Goal: Information Seeking & Learning: Check status

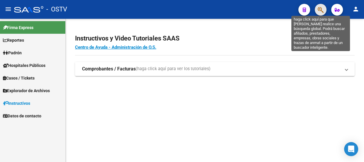
click at [319, 7] on icon "button" at bounding box center [321, 9] width 6 height 7
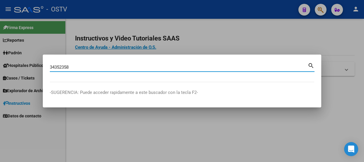
type input "34352358"
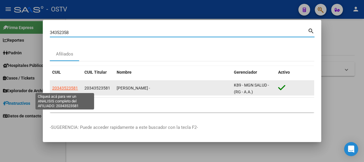
click at [68, 86] on span "20343523581" at bounding box center [65, 88] width 26 height 5
type textarea "20343523581"
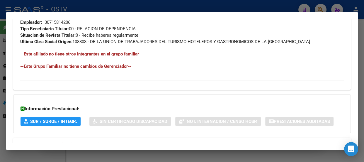
scroll to position [363, 0]
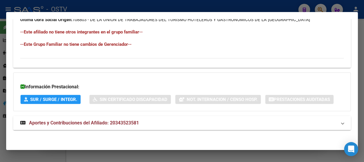
click at [157, 129] on mat-expansion-panel-header "Aportes y Contribuciones del Afiliado: 20343523581" at bounding box center [182, 123] width 338 height 14
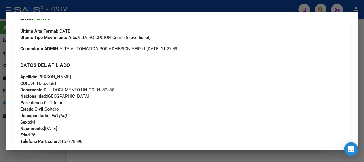
scroll to position [152, 0]
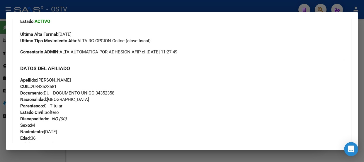
click at [139, 70] on h3 "DATOS DEL AFILIADO" at bounding box center [182, 68] width 324 height 6
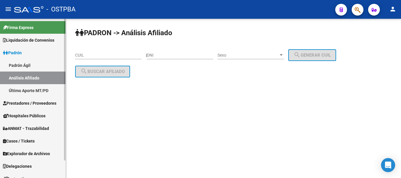
click at [34, 152] on span "Explorador de Archivos" at bounding box center [26, 153] width 47 height 6
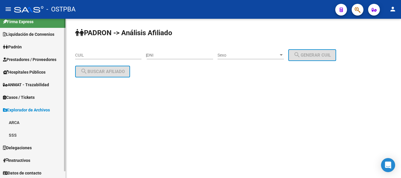
scroll to position [7, 0]
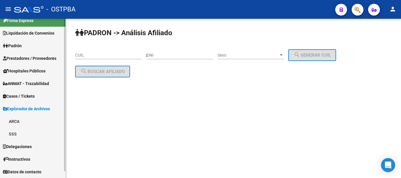
click at [24, 118] on link "ARCA" at bounding box center [32, 121] width 65 height 13
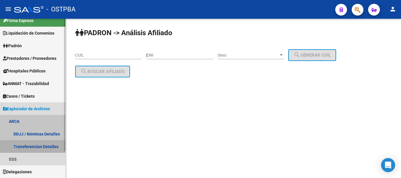
click at [38, 146] on link "Transferencias Detalles" at bounding box center [32, 146] width 65 height 13
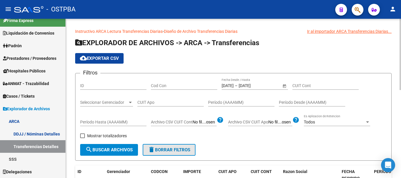
click at [165, 149] on span "delete Borrar Filtros" at bounding box center [169, 149] width 42 height 5
click at [230, 85] on input "text" at bounding box center [230, 85] width 18 height 5
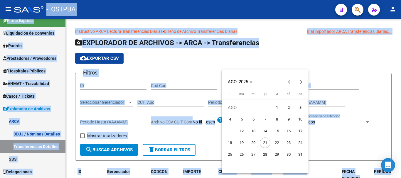
click at [278, 106] on span "1" at bounding box center [276, 107] width 11 height 11
type input "1/8/2025"
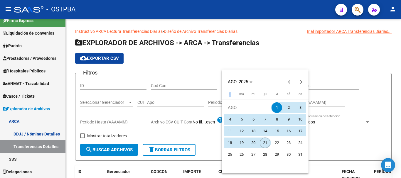
click at [260, 141] on span "21" at bounding box center [264, 143] width 11 height 11
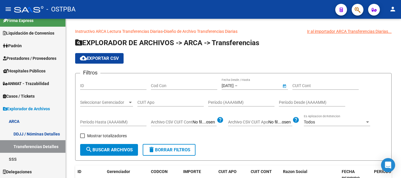
type input "21/8/2025"
click at [110, 100] on span "Seleccionar Gerenciador" at bounding box center [103, 102] width 47 height 5
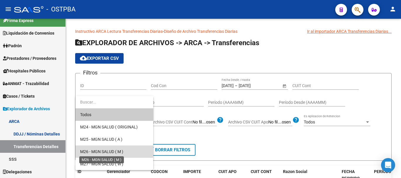
click at [106, 150] on span "M26 - MGN SALUD ( M )" at bounding box center [101, 151] width 43 height 5
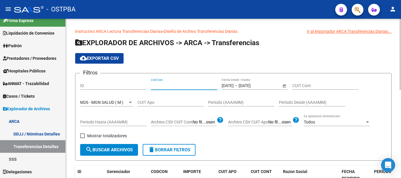
click at [184, 85] on input "Cod Con" at bounding box center [184, 85] width 66 height 5
type input "C14"
click at [117, 134] on span "Mostrar totalizadores" at bounding box center [107, 135] width 40 height 7
click at [82, 138] on input "Mostrar totalizadores" at bounding box center [82, 138] width 0 height 0
checkbox input "true"
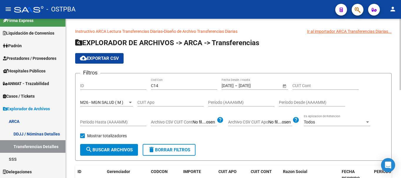
click at [124, 150] on span "search Buscar Archivos" at bounding box center [108, 149] width 47 height 5
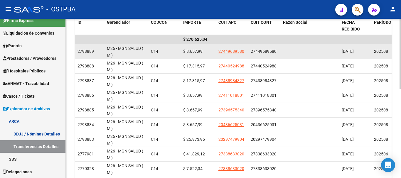
scroll to position [176, 0]
